Goal: Task Accomplishment & Management: Use online tool/utility

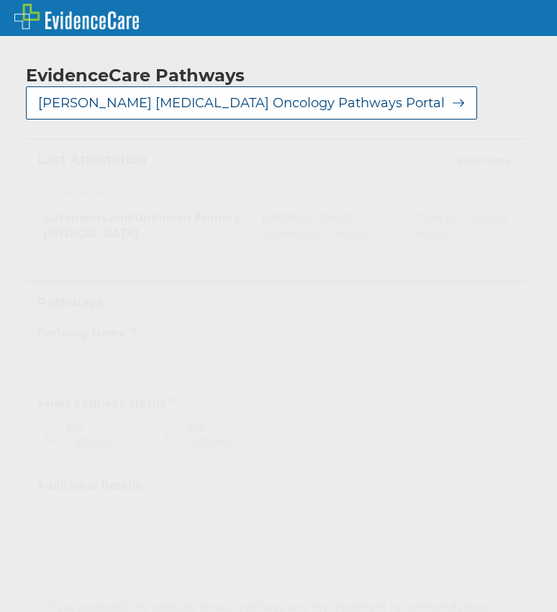
click at [105, 351] on div "Select..." at bounding box center [262, 358] width 449 height 24
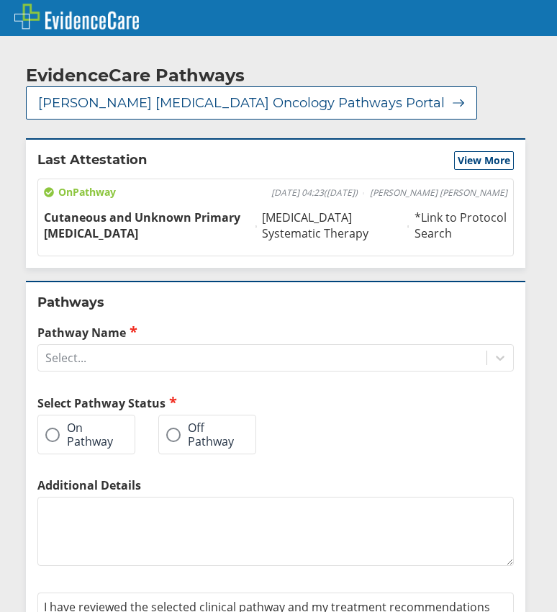
click at [147, 282] on div "Pathways Pathway Name Select... Select Pathway Status On Pathway Off Pathway Ad…" at bounding box center [276, 484] width 500 height 406
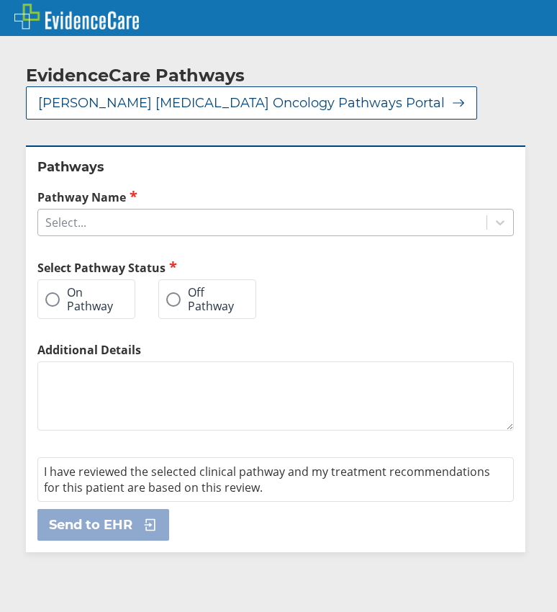
click at [99, 211] on div "Select..." at bounding box center [262, 222] width 449 height 24
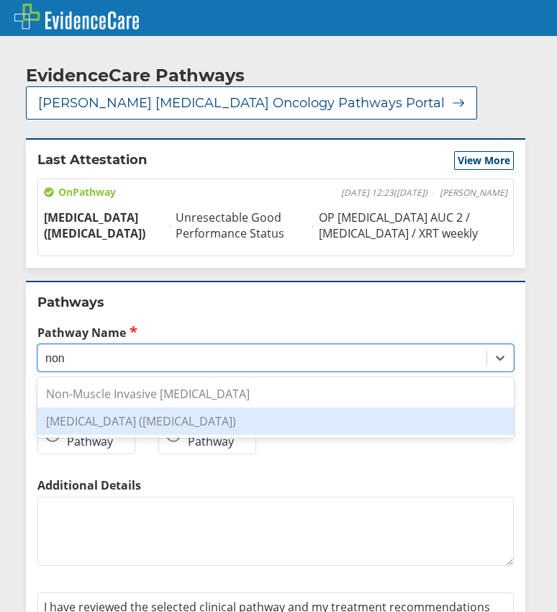
click at [148, 423] on div "[MEDICAL_DATA] ([MEDICAL_DATA])" at bounding box center [275, 421] width 477 height 27
type input "non"
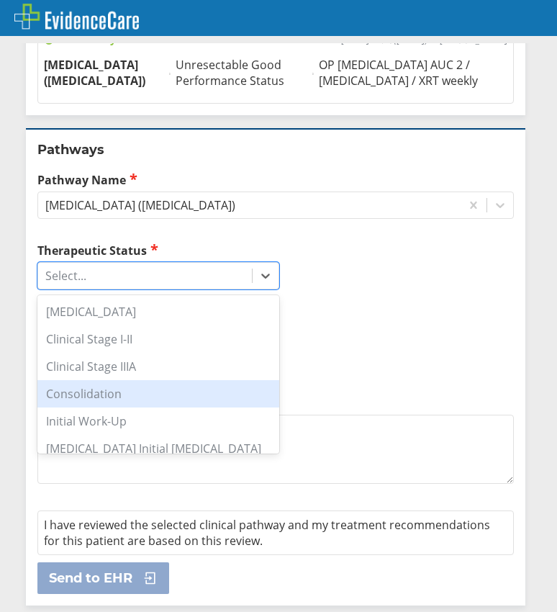
click at [125, 395] on div "Consolidation" at bounding box center [158, 393] width 242 height 27
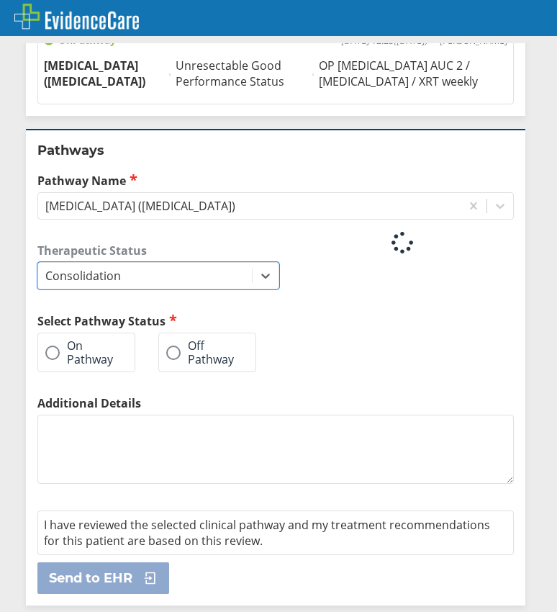
scroll to position [153, 0]
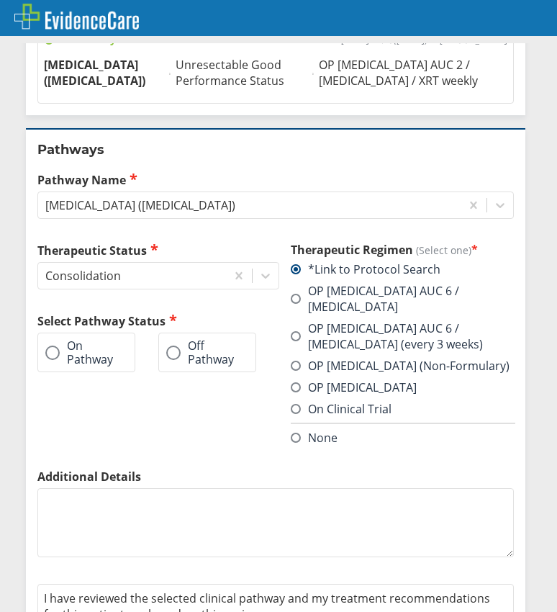
click at [300, 430] on label "None" at bounding box center [314, 438] width 47 height 16
click at [0, 0] on input "None" at bounding box center [0, 0] width 0 height 0
click at [292, 433] on span at bounding box center [296, 438] width 10 height 10
click at [0, 0] on input "None" at bounding box center [0, 0] width 0 height 0
click at [204, 354] on label "Off Pathway" at bounding box center [200, 352] width 68 height 27
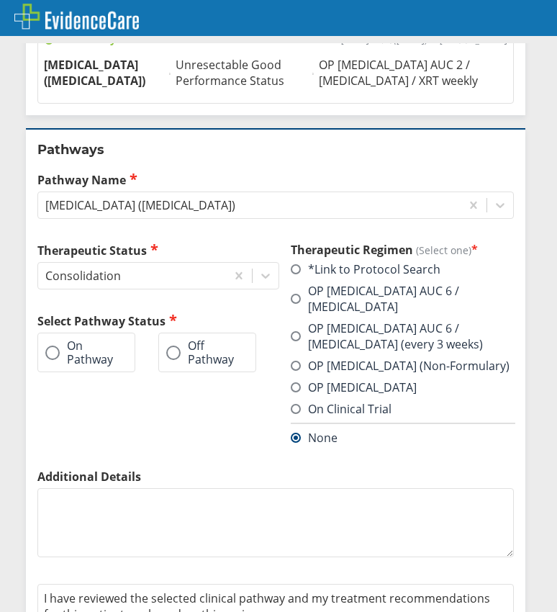
click at [0, 0] on input "Off Pathway" at bounding box center [0, 0] width 0 height 0
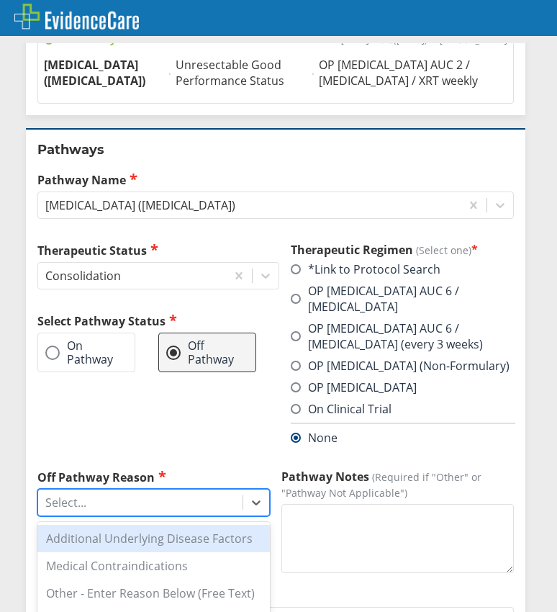
click at [173, 490] on div "Select..." at bounding box center [140, 502] width 204 height 24
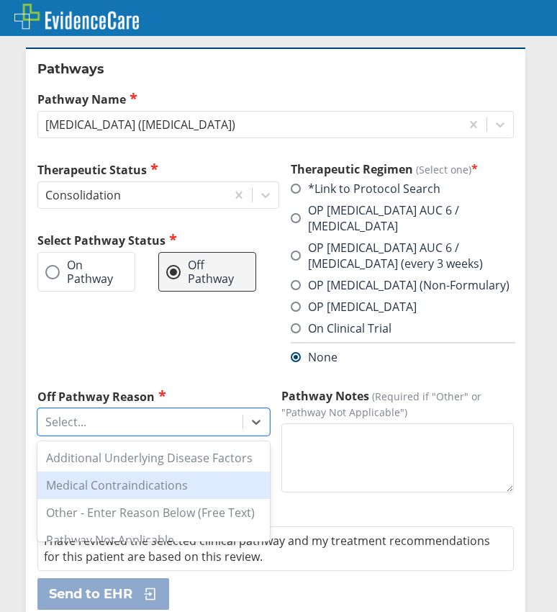
scroll to position [72, 0]
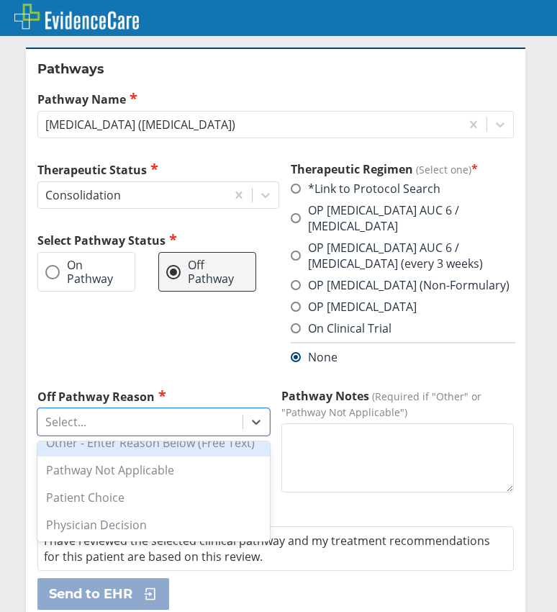
drag, startPoint x: 168, startPoint y: 446, endPoint x: 214, endPoint y: 444, distance: 45.5
click at [168, 446] on div "Other - Enter Reason Below (Free Text)" at bounding box center [153, 442] width 233 height 27
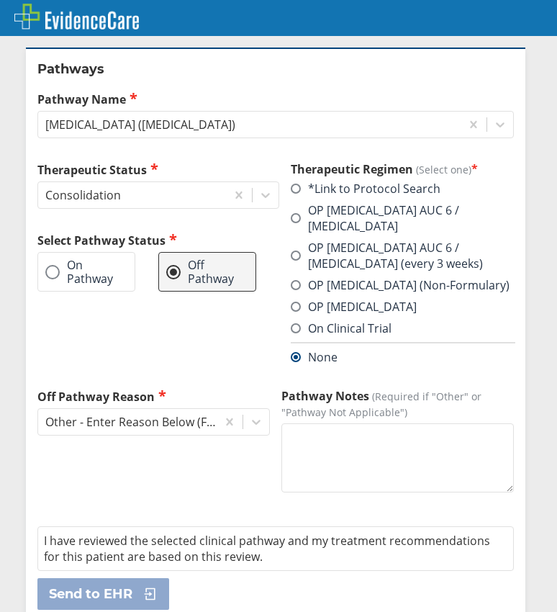
click at [305, 436] on textarea "Pathway Notes (Required if "Other" or "Pathway Not Applicable")" at bounding box center [398, 457] width 233 height 69
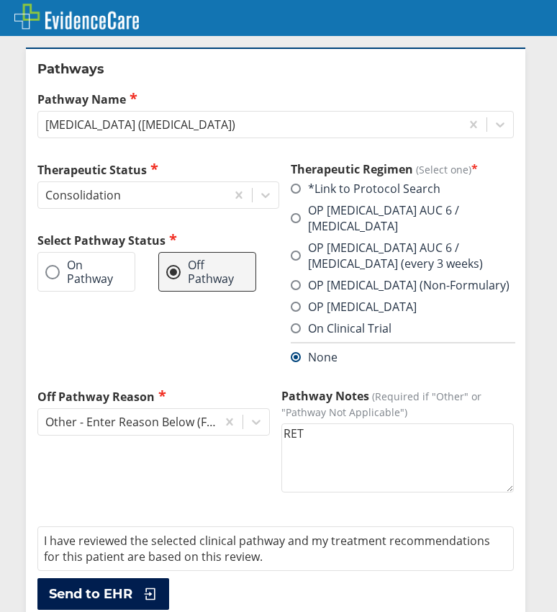
type textarea "RET"
click at [115, 585] on span "Send to EHR" at bounding box center [91, 593] width 84 height 17
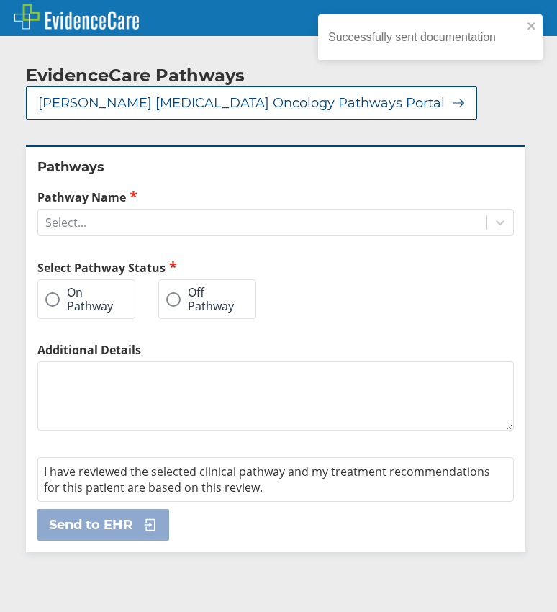
scroll to position [0, 0]
